Goal: Task Accomplishment & Management: Manage account settings

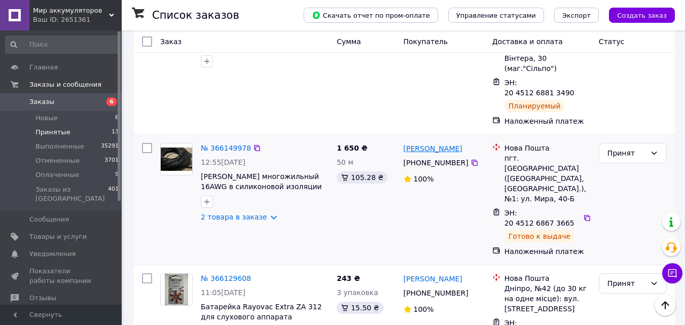
scroll to position [152, 0]
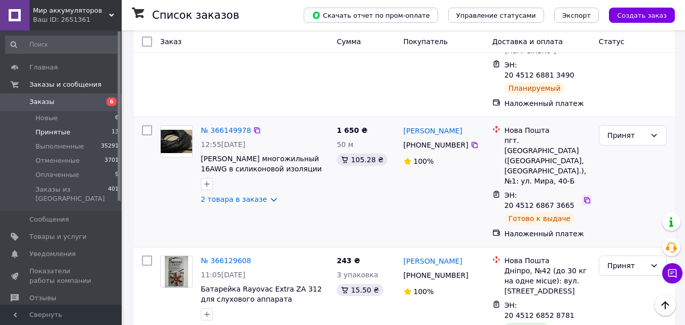
click at [583, 196] on icon at bounding box center [587, 200] width 8 height 8
click at [206, 180] on icon "button" at bounding box center [207, 184] width 8 height 8
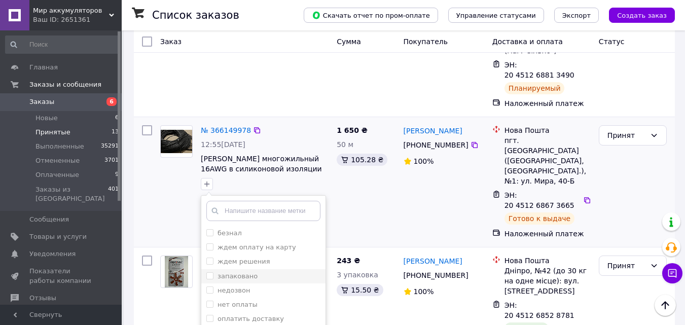
click at [230, 272] on label "запаковано" at bounding box center [238, 276] width 40 height 8
checkbox input "true"
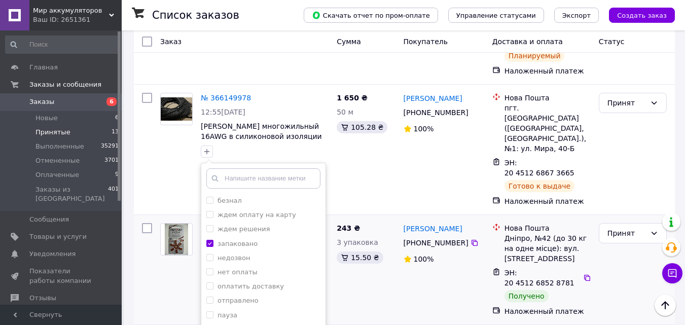
scroll to position [203, 0]
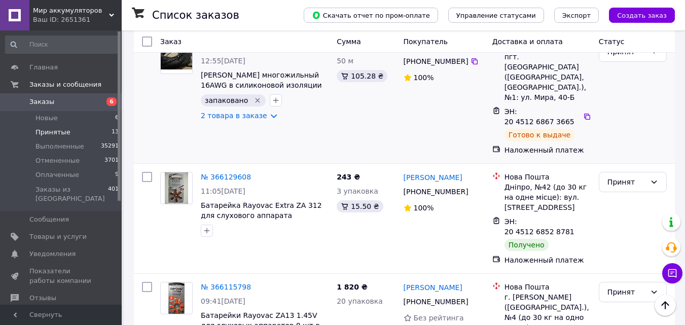
scroll to position [254, 0]
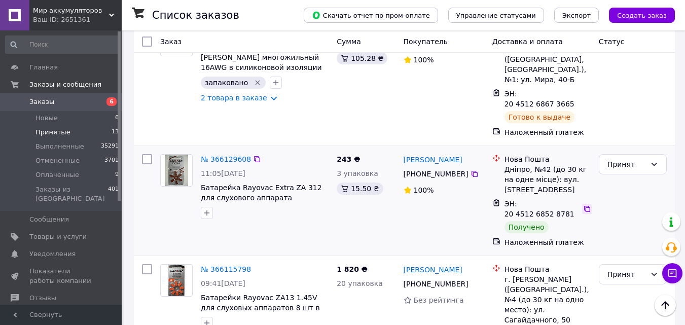
click at [583, 205] on icon at bounding box center [587, 209] width 8 height 8
click at [206, 209] on icon "button" at bounding box center [207, 213] width 8 height 8
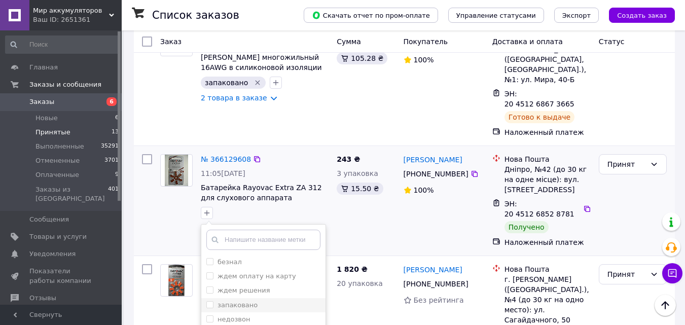
click at [238, 301] on label "запаковано" at bounding box center [238, 305] width 40 height 8
checkbox input "true"
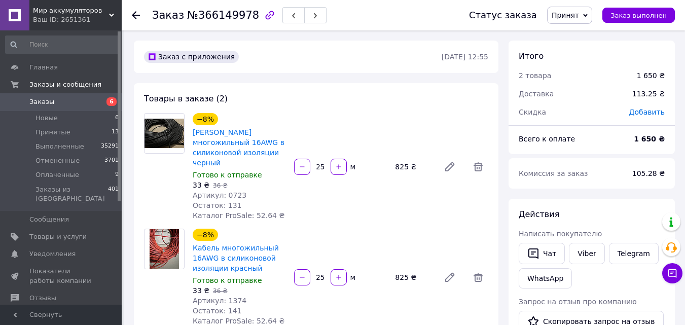
scroll to position [51, 0]
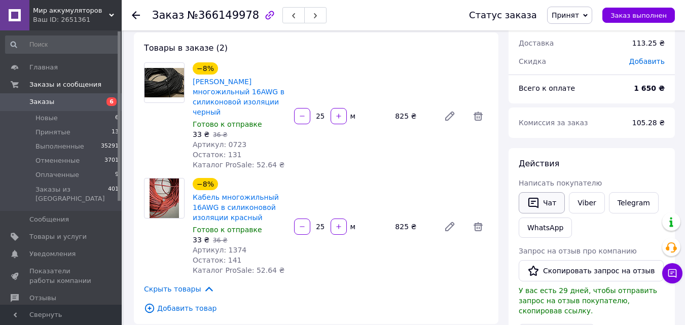
click at [530, 200] on icon "button" at bounding box center [534, 203] width 10 height 11
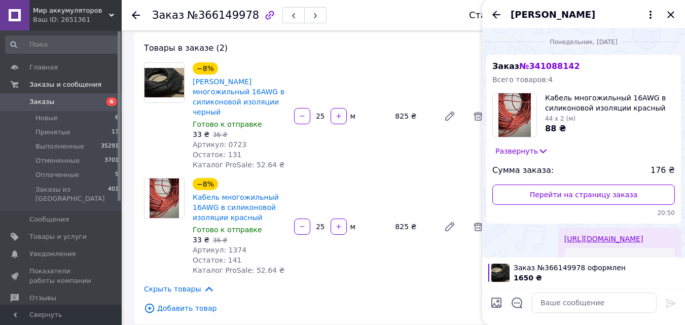
scroll to position [142, 0]
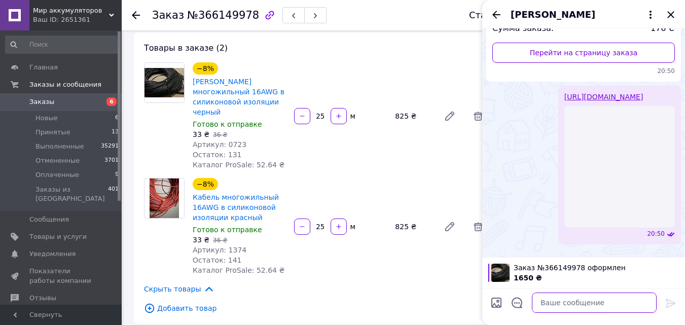
paste textarea "https://kasa.vchasno.ua/check-viewer/drk8y-B028c"
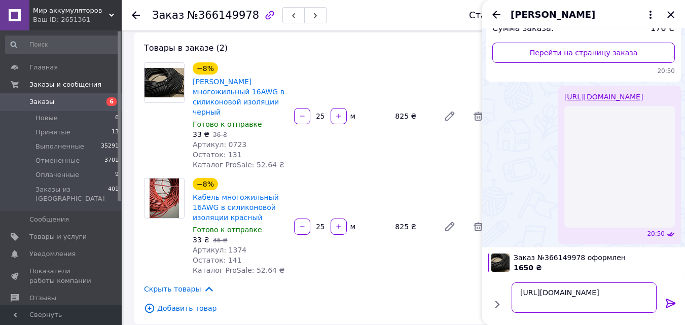
type textarea "https://kasa.vchasno.ua/check-viewer/drk8y-B028c"
click at [667, 305] on icon at bounding box center [671, 303] width 12 height 12
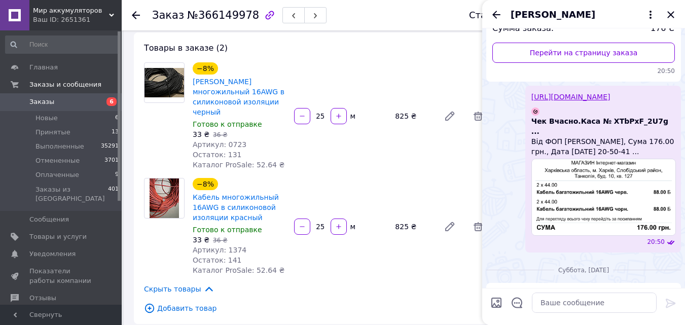
click at [668, 14] on icon "Закрыть" at bounding box center [671, 15] width 12 height 12
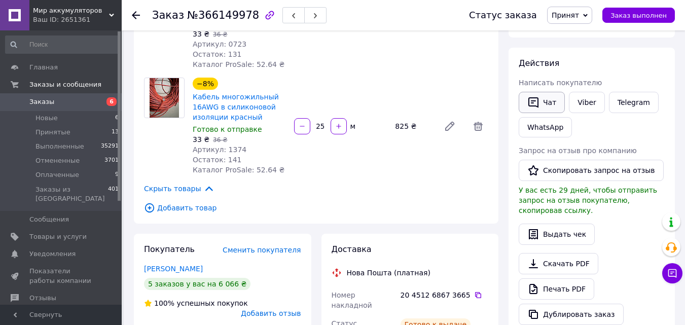
scroll to position [152, 0]
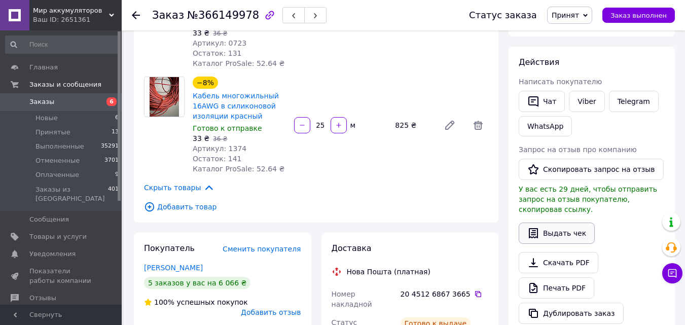
click at [560, 223] on button "Выдать чек" at bounding box center [557, 233] width 76 height 21
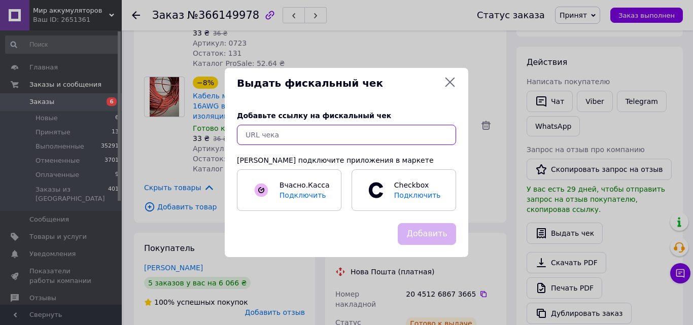
paste input "https://kasa.vchasno.ua/check-viewer/drk8y-B028c"
type input "https://kasa.vchasno.ua/check-viewer/drk8y-B028c"
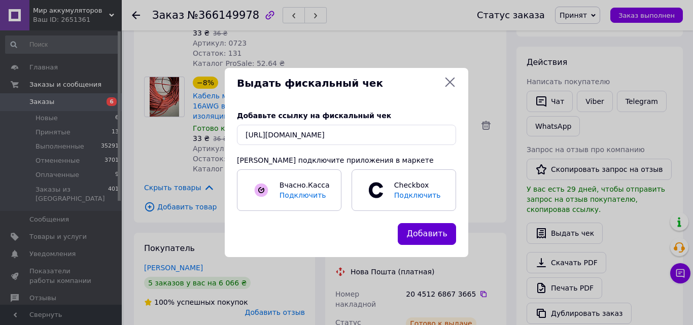
click at [414, 234] on button "Добавить" at bounding box center [427, 234] width 58 height 22
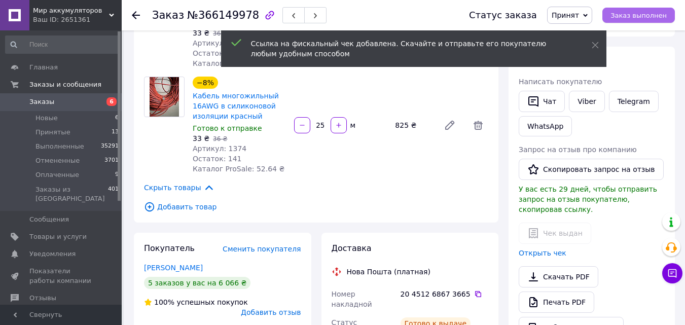
click at [632, 12] on span "Заказ выполнен" at bounding box center [639, 16] width 56 height 8
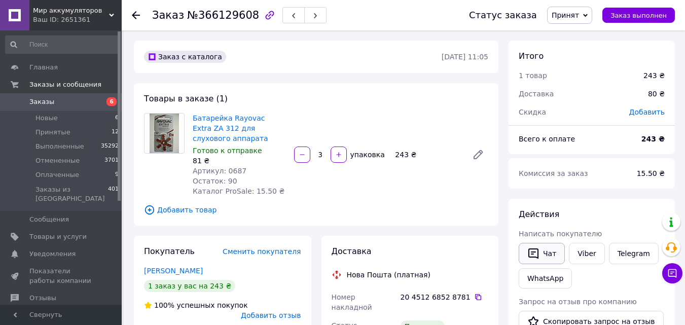
click at [539, 256] on icon "button" at bounding box center [534, 254] width 12 height 12
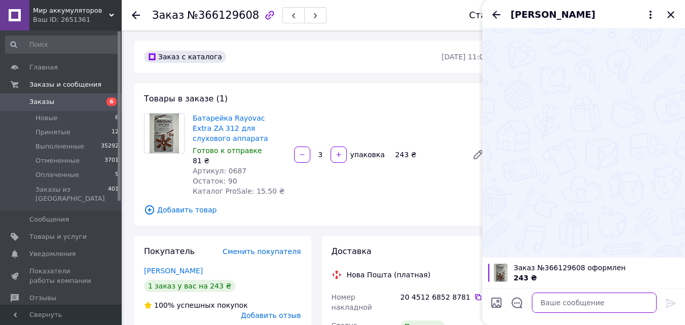
paste textarea "https://kasa.vchasno.ua/check-viewer/Nxz-1gG82H8"
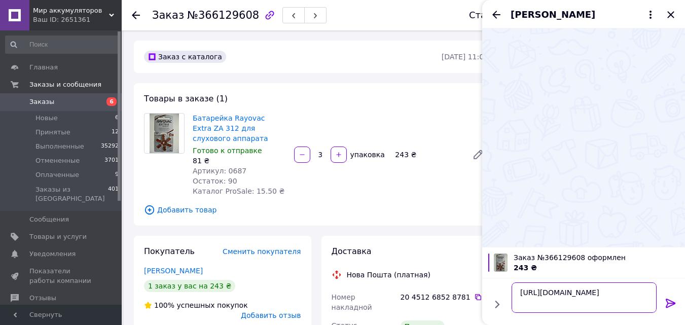
type textarea "https://kasa.vchasno.ua/check-viewer/Nxz-1gG82H8"
click at [668, 297] on icon at bounding box center [671, 303] width 12 height 12
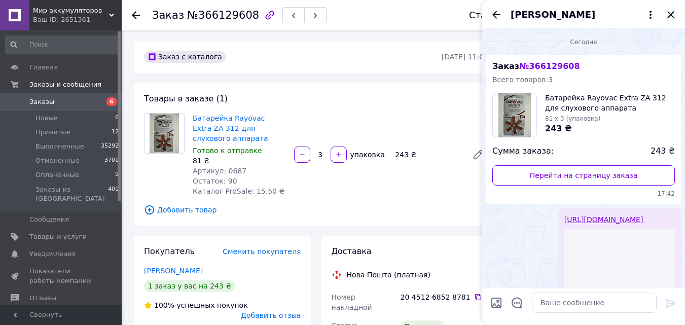
click at [668, 13] on icon "Закрыть" at bounding box center [671, 15] width 12 height 12
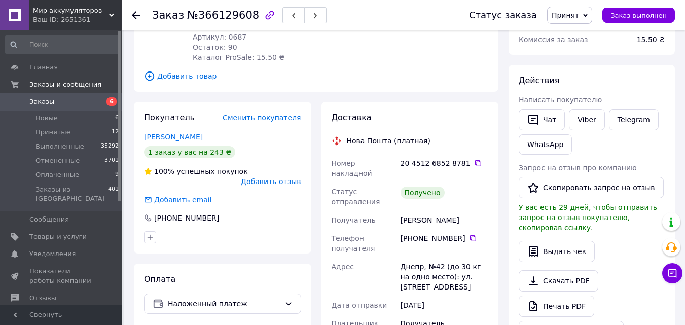
scroll to position [152, 0]
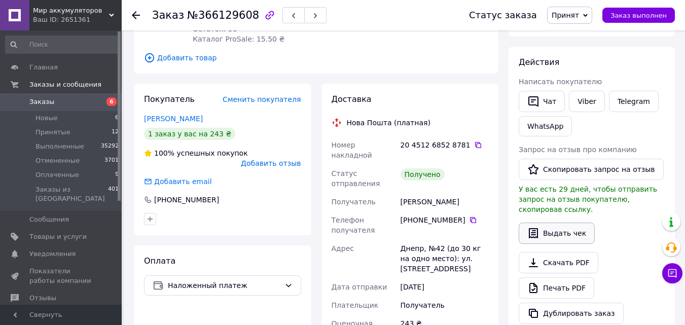
click at [535, 228] on icon "button" at bounding box center [533, 233] width 9 height 10
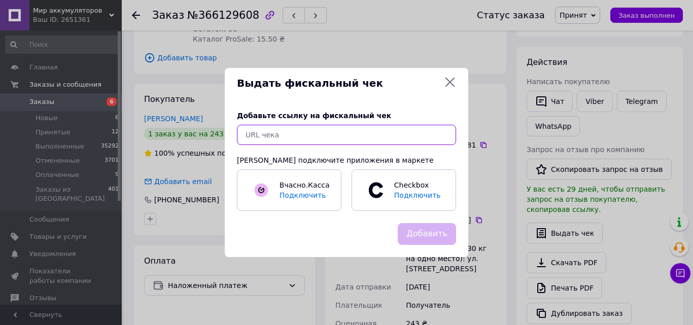
paste input "https://kasa.vchasno.ua/check-viewer/Nxz-1gG82H8"
type input "https://kasa.vchasno.ua/check-viewer/Nxz-1gG82H8"
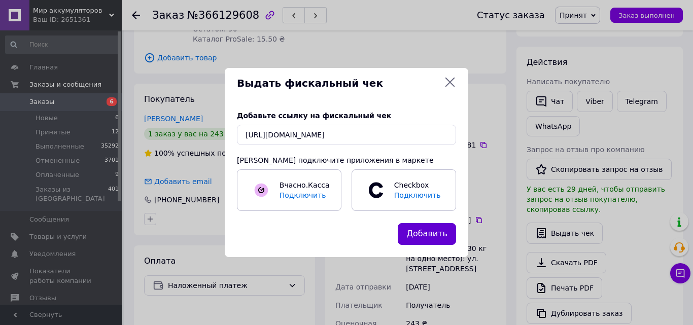
click at [442, 235] on button "Добавить" at bounding box center [427, 234] width 58 height 22
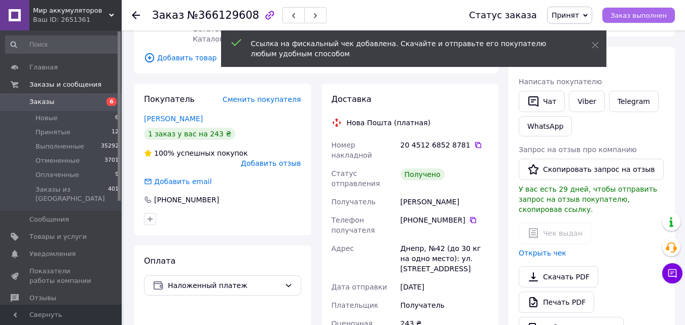
click at [644, 18] on span "Заказ выполнен" at bounding box center [639, 16] width 56 height 8
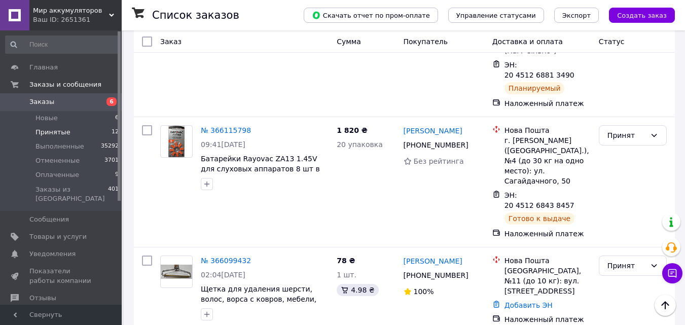
scroll to position [203, 0]
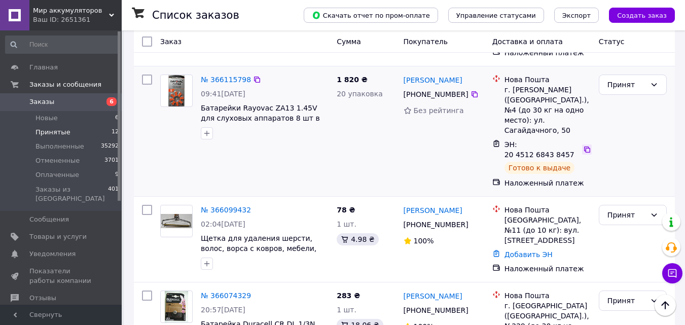
click at [583, 146] on icon at bounding box center [587, 150] width 8 height 8
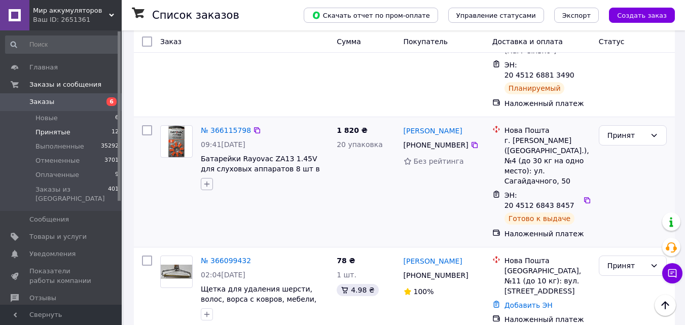
click at [209, 180] on icon "button" at bounding box center [207, 184] width 8 height 8
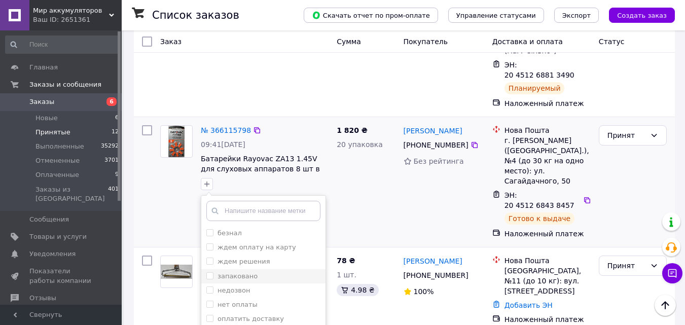
click at [242, 272] on label "запаковано" at bounding box center [238, 276] width 40 height 8
checkbox input "true"
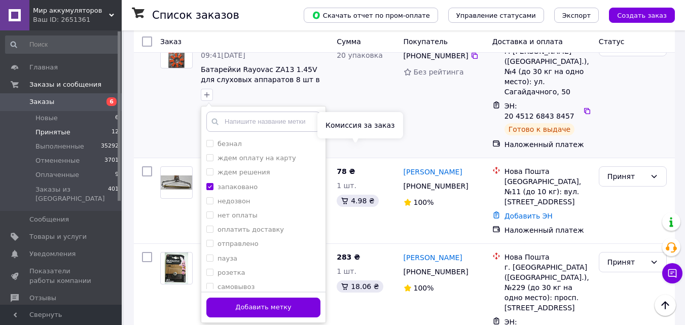
scroll to position [254, 0]
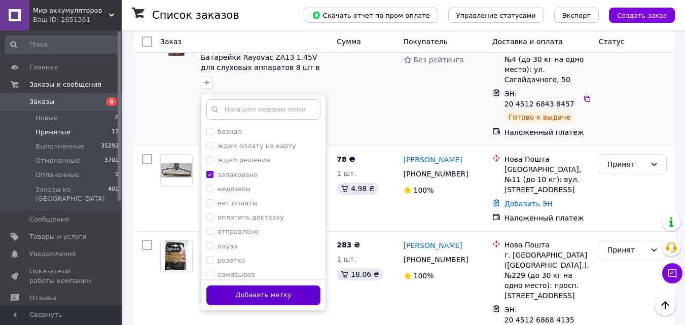
click at [293, 286] on button "Добавить метку" at bounding box center [263, 296] width 114 height 20
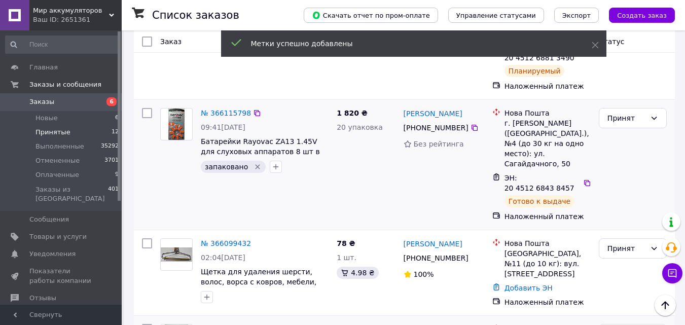
scroll to position [152, 0]
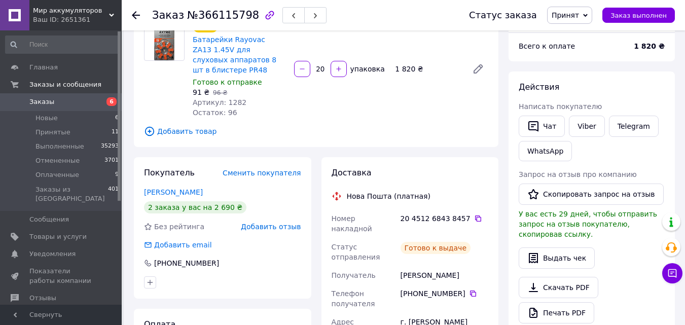
scroll to position [101, 0]
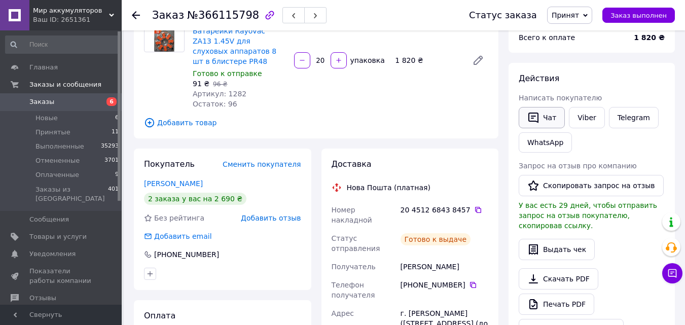
click at [534, 110] on button "Чат" at bounding box center [542, 117] width 46 height 21
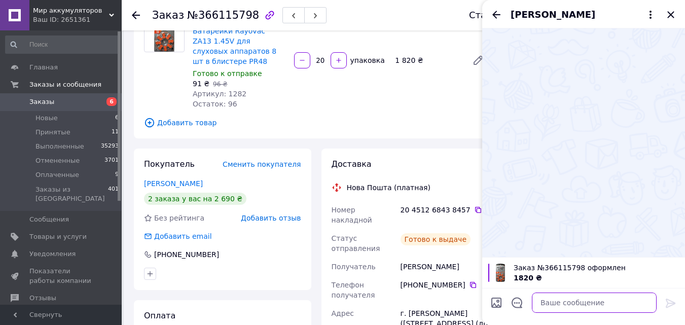
paste textarea "[URL][DOMAIN_NAME]"
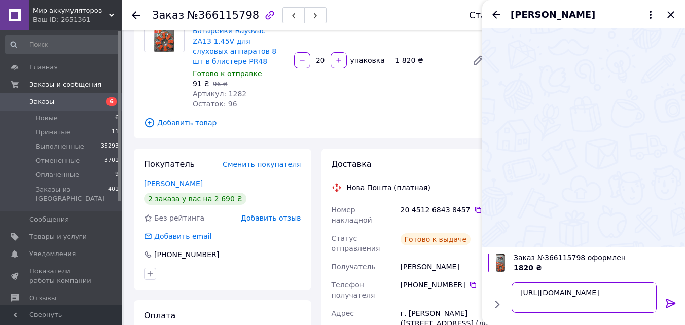
type textarea "[URL][DOMAIN_NAME]"
click at [670, 299] on icon at bounding box center [671, 303] width 12 height 12
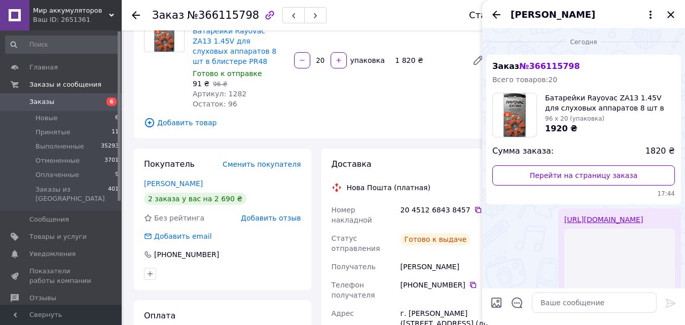
click at [671, 14] on icon "Закрыть" at bounding box center [671, 15] width 12 height 12
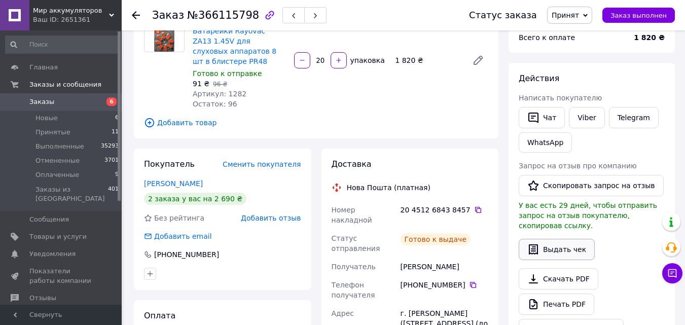
click at [570, 239] on button "Выдать чек" at bounding box center [557, 249] width 76 height 21
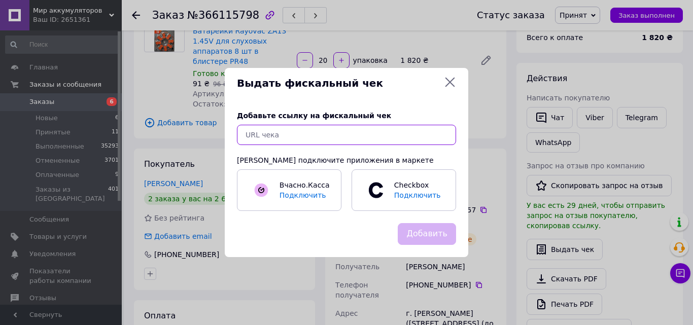
paste input "https://kasa.vchasno.ua/check-viewer/BIJa8a022ns"
type input "https://kasa.vchasno.ua/check-viewer/BIJa8a022ns"
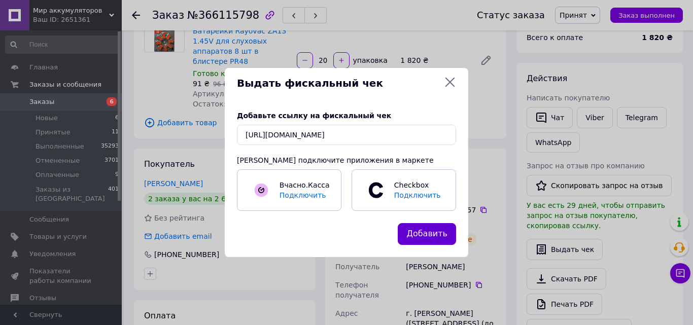
click at [418, 235] on button "Добавить" at bounding box center [427, 234] width 58 height 22
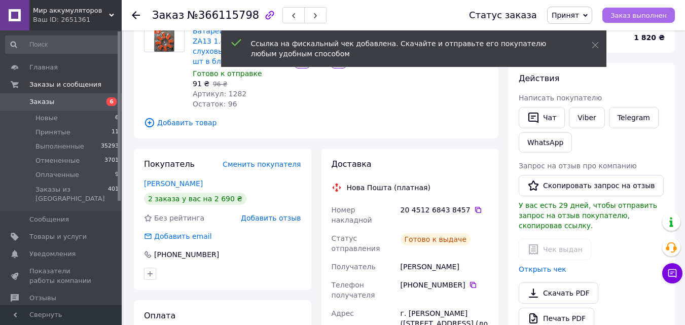
click at [634, 14] on span "Заказ выполнен" at bounding box center [639, 16] width 56 height 8
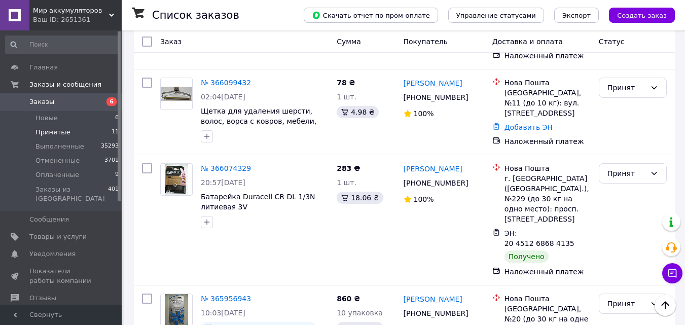
scroll to position [355, 0]
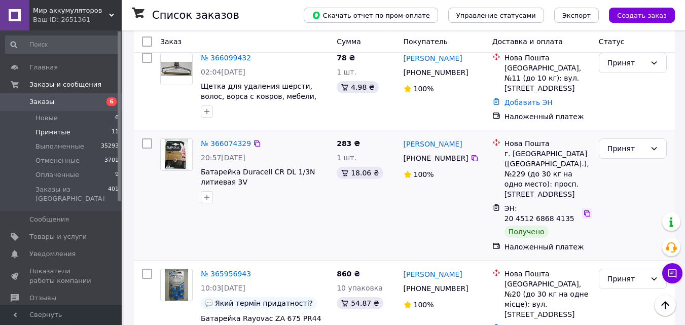
click at [584, 211] on icon at bounding box center [587, 214] width 6 height 6
drag, startPoint x: 206, startPoint y: 137, endPoint x: 213, endPoint y: 145, distance: 10.4
click at [206, 191] on button "button" at bounding box center [207, 197] width 12 height 12
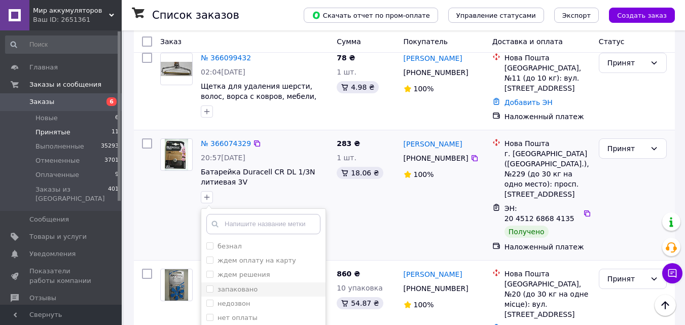
click at [228, 286] on label "запаковано" at bounding box center [238, 290] width 40 height 8
checkbox input "true"
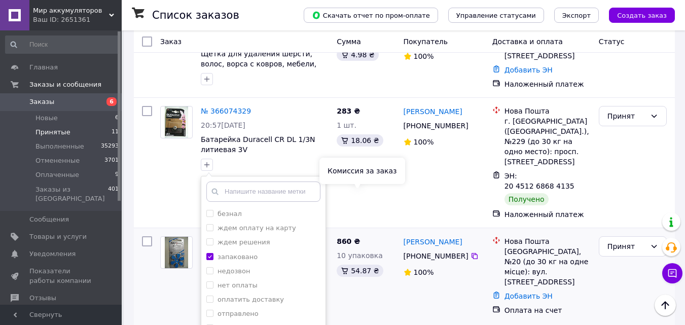
scroll to position [406, 0]
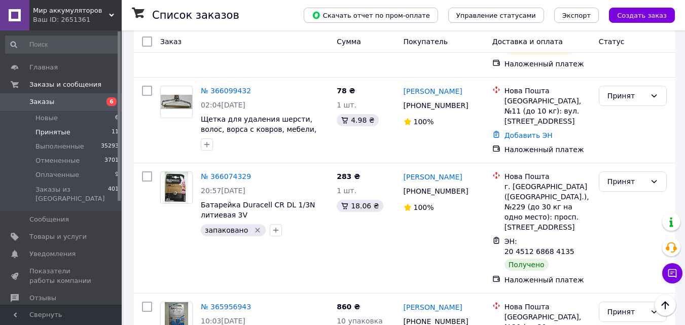
scroll to position [321, 0]
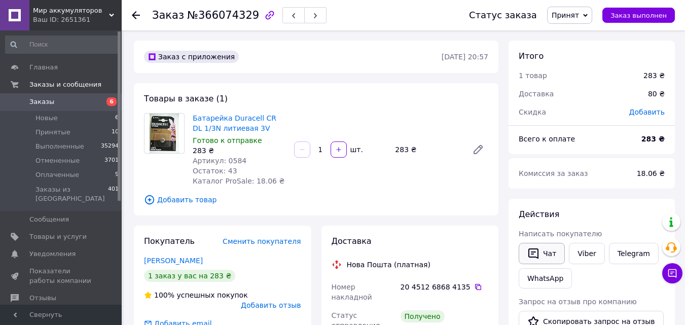
click at [542, 252] on button "Чат" at bounding box center [542, 253] width 46 height 21
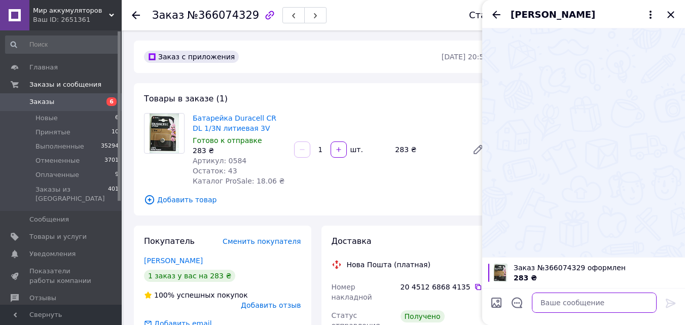
paste textarea "[URL][DOMAIN_NAME]"
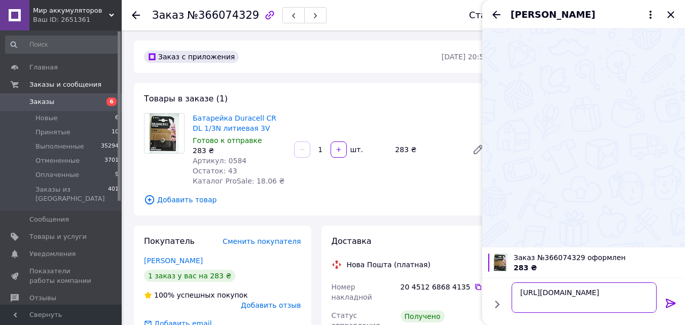
type textarea "[URL][DOMAIN_NAME]"
click at [672, 301] on icon at bounding box center [671, 303] width 10 height 9
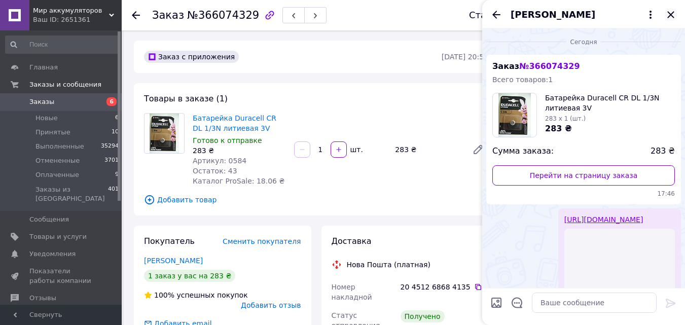
click at [672, 12] on icon "Закрыть" at bounding box center [671, 15] width 12 height 12
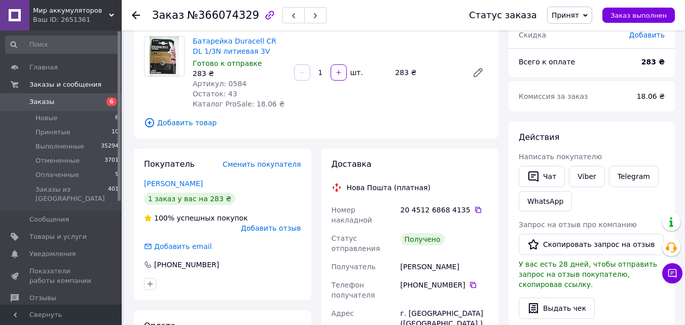
scroll to position [101, 0]
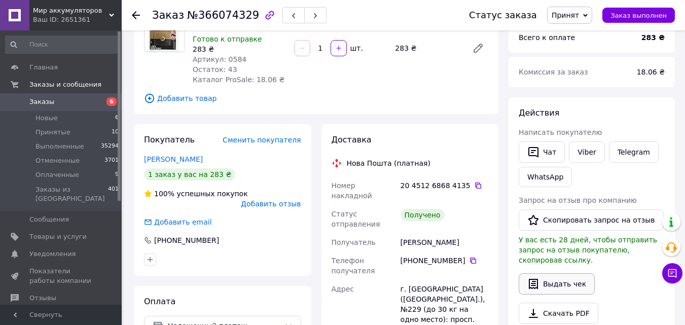
click at [535, 278] on icon "button" at bounding box center [534, 284] width 12 height 12
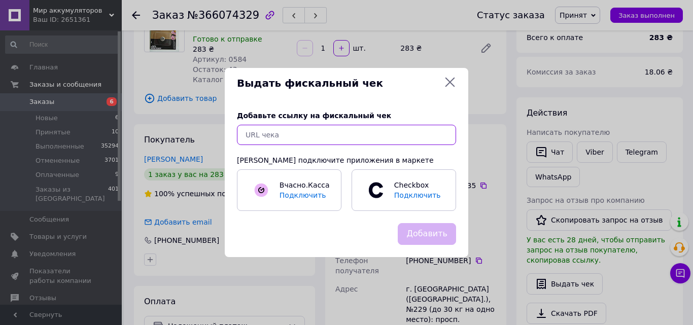
paste input "[URL][DOMAIN_NAME]"
type input "[URL][DOMAIN_NAME]"
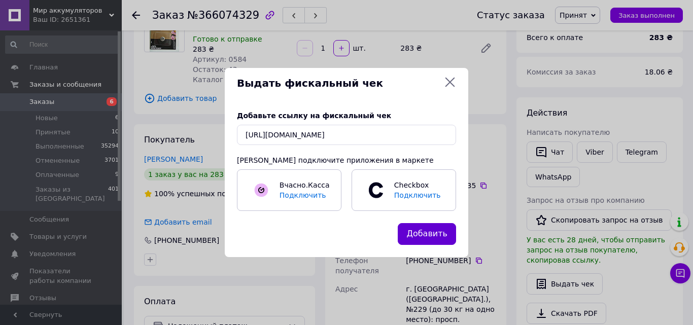
click at [408, 232] on button "Добавить" at bounding box center [427, 234] width 58 height 22
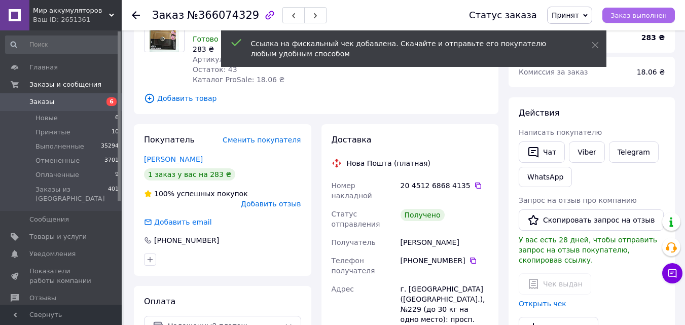
click at [632, 17] on span "Заказ выполнен" at bounding box center [639, 16] width 56 height 8
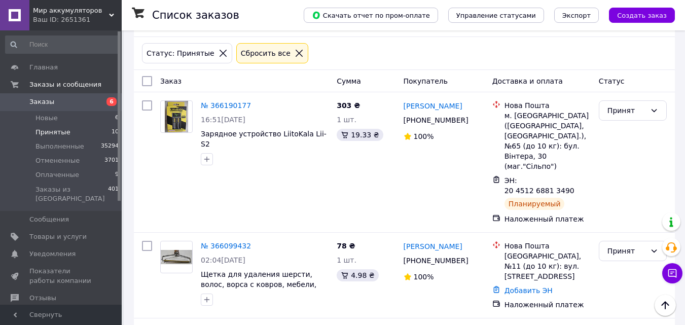
scroll to position [16, 0]
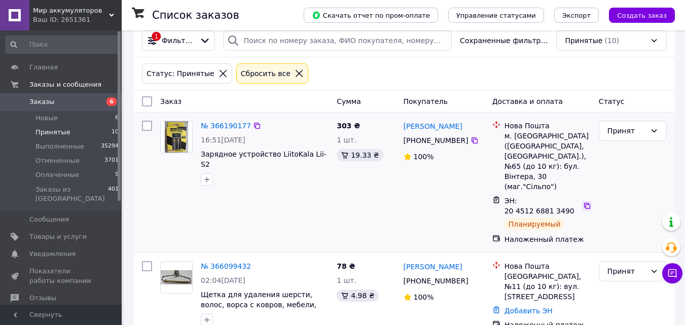
click at [584, 203] on icon at bounding box center [587, 206] width 6 height 6
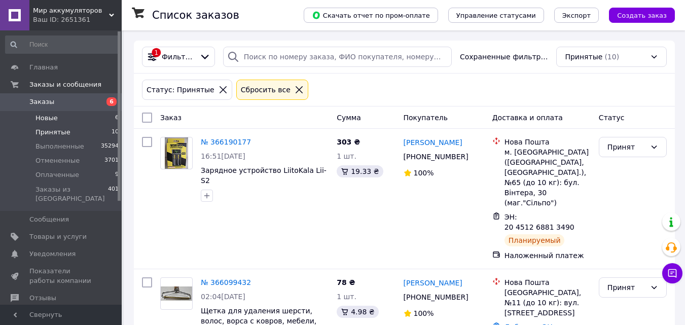
click at [48, 119] on span "Новые" at bounding box center [47, 118] width 22 height 9
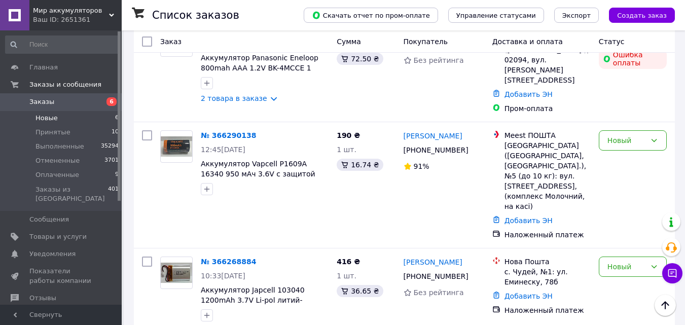
scroll to position [197, 0]
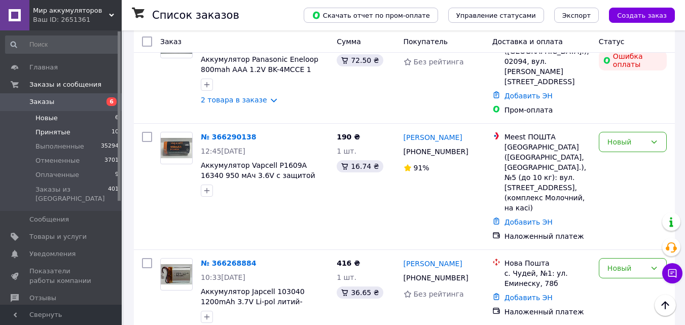
click at [42, 128] on span "Принятые" at bounding box center [53, 132] width 35 height 9
